Goal: Communication & Community: Ask a question

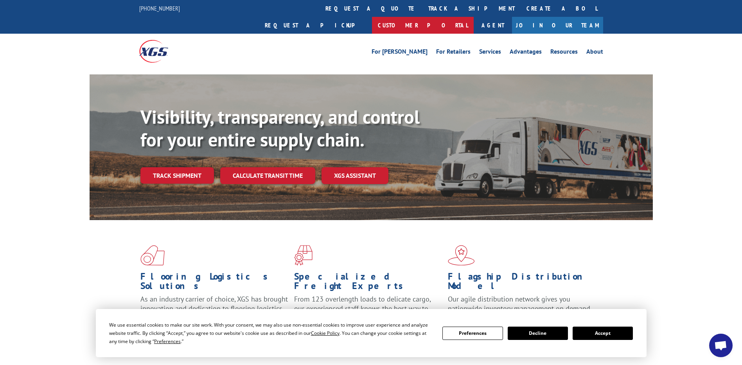
click at [474, 17] on link "Customer Portal" at bounding box center [423, 25] width 102 height 17
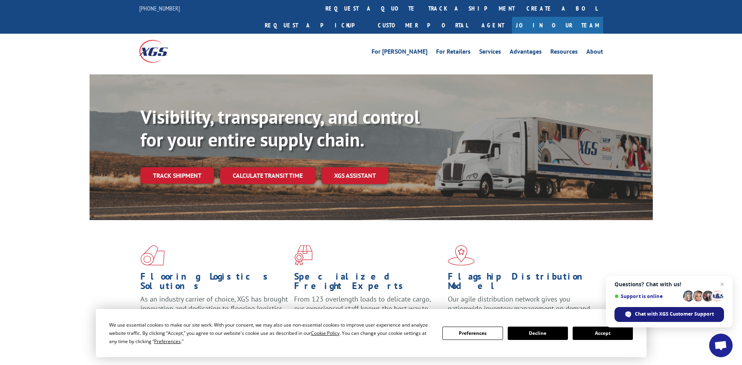
click at [656, 310] on span "Chat with XGS Customer Support" at bounding box center [674, 313] width 79 height 7
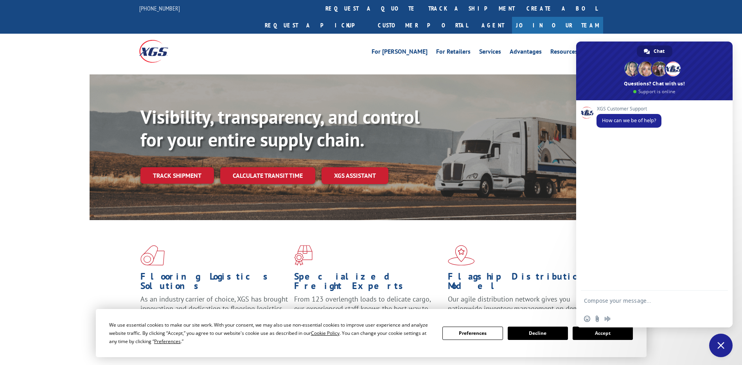
click at [642, 302] on textarea "Compose your message..." at bounding box center [646, 300] width 125 height 20
drag, startPoint x: 705, startPoint y: 292, endPoint x: 658, endPoint y: 293, distance: 47.7
click at [658, 293] on textarea "Hi I would like an update on a pickup number" at bounding box center [646, 296] width 125 height 27
type textarea "Hi I would like an update on load 524789954 please"
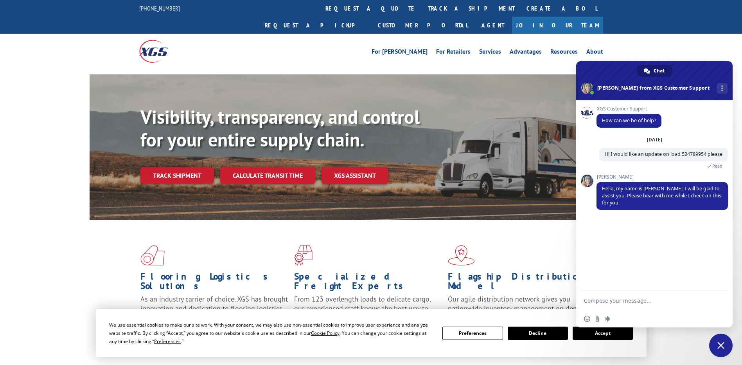
click at [583, 251] on div "XGS Customer Support How can we be of help? [DATE] Hi I would like an update on…" at bounding box center [654, 195] width 157 height 190
click at [643, 297] on textarea "Compose your message..." at bounding box center [646, 300] width 125 height 20
type textarea "sure thanks"
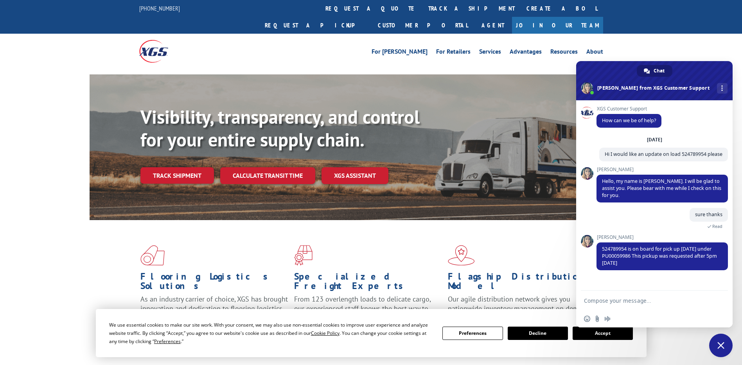
click at [635, 304] on textarea "Compose your message..." at bounding box center [646, 300] width 125 height 20
click at [634, 296] on textarea "understand thankyou" at bounding box center [646, 300] width 125 height 20
click at [631, 299] on textarea "understand thankyou" at bounding box center [646, 300] width 125 height 20
click at [630, 300] on textarea "understand thankyou" at bounding box center [646, 300] width 125 height 20
type textarea "understand thank you"
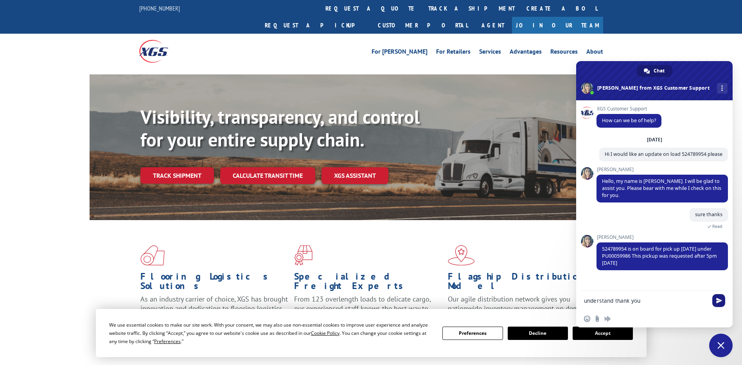
click at [721, 301] on span "Send" at bounding box center [719, 300] width 6 height 6
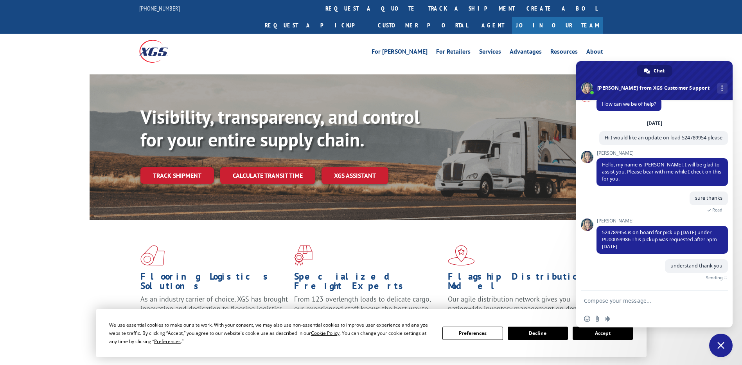
scroll to position [14, 0]
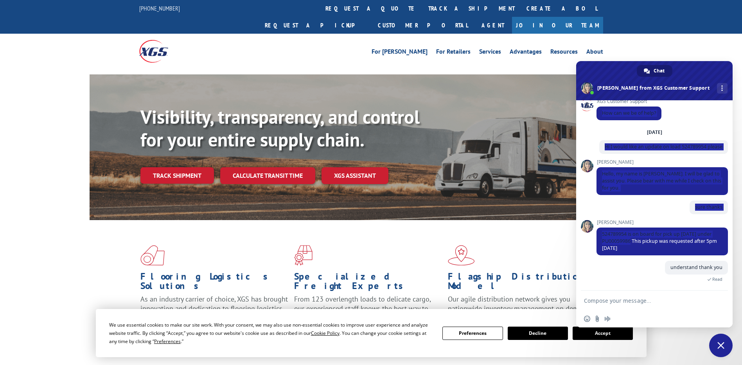
drag, startPoint x: 633, startPoint y: 239, endPoint x: 595, endPoint y: 241, distance: 38.0
click at [595, 241] on div "XGS Customer Support How can we be of help? [DATE] Hi I would like an update on…" at bounding box center [654, 195] width 157 height 190
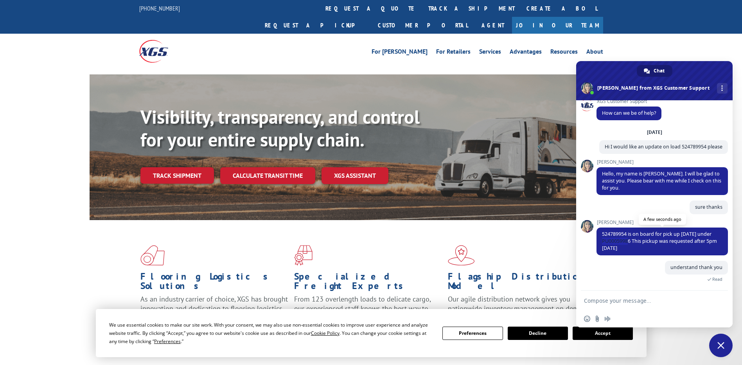
drag, startPoint x: 632, startPoint y: 239, endPoint x: 601, endPoint y: 244, distance: 30.9
click at [601, 244] on span "524789954 is on board for pick up [DATE] under PU00059986 This pickup was reque…" at bounding box center [662, 241] width 131 height 28
copy span "PU00059986"
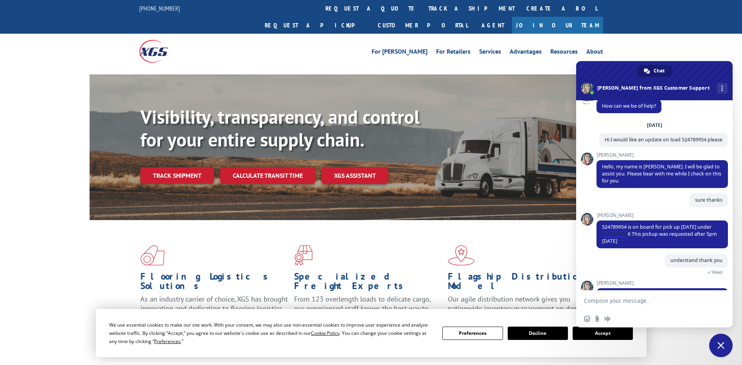
scroll to position [49, 0]
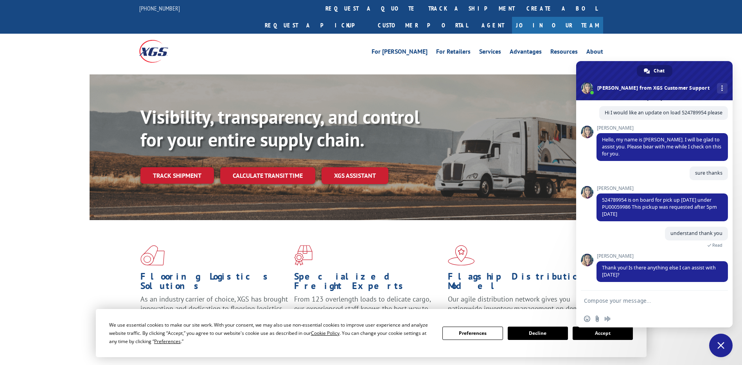
click at [635, 297] on textarea "Compose your message..." at bounding box center [646, 300] width 125 height 20
type textarea "no that will be all"
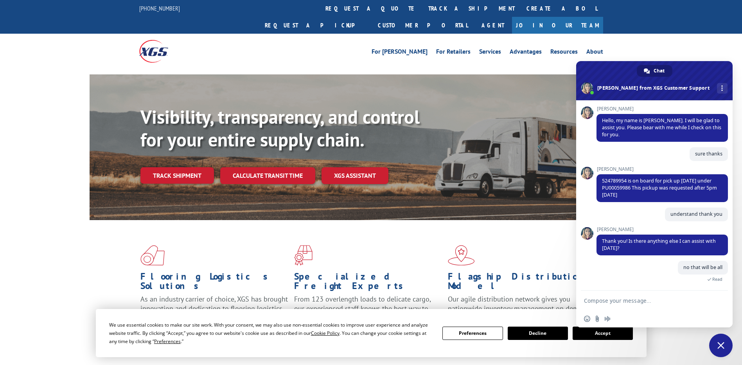
scroll to position [139, 0]
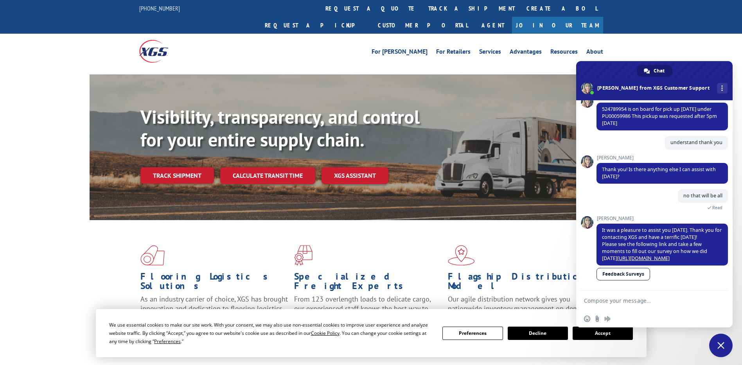
click at [709, 277] on span "Feedback Surveys" at bounding box center [662, 275] width 131 height 14
